Goal: Register for event/course

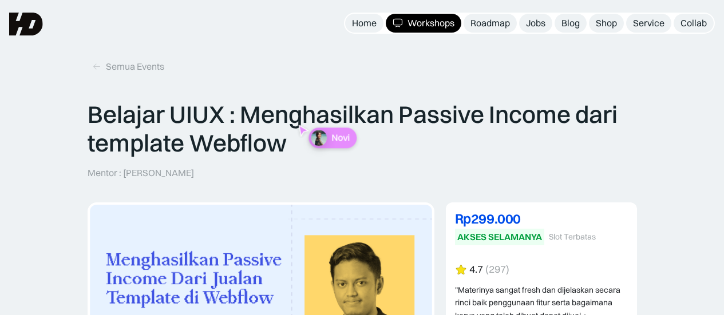
click at [417, 18] on div "Workshops" at bounding box center [431, 23] width 47 height 12
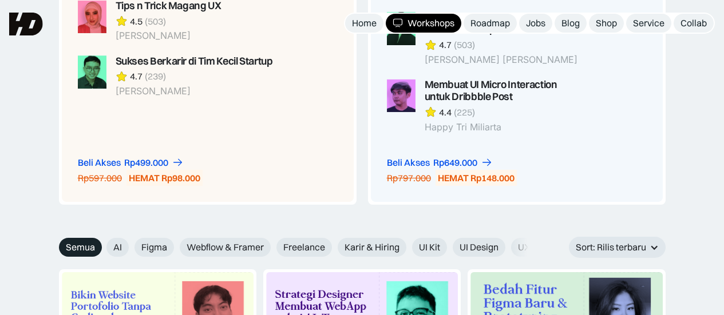
scroll to position [1088, 0]
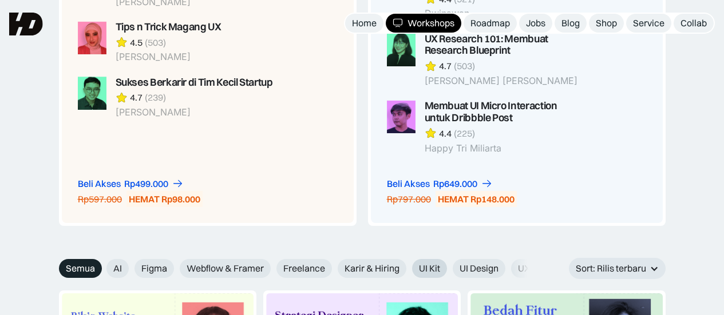
click at [428, 262] on label "UI Kit" at bounding box center [429, 268] width 35 height 19
click at [408, 262] on input "UI Kit" at bounding box center [404, 264] width 7 height 7
radio input "true"
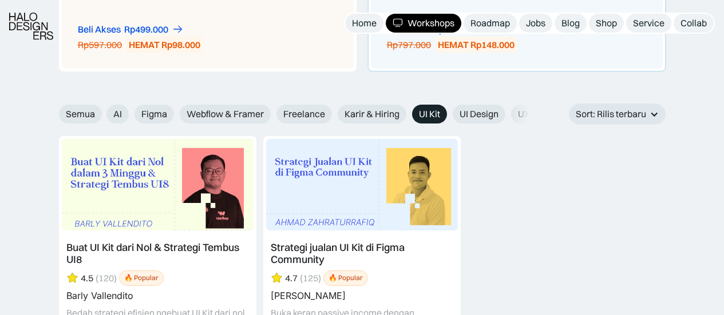
scroll to position [1317, 0]
